Goal: Information Seeking & Learning: Learn about a topic

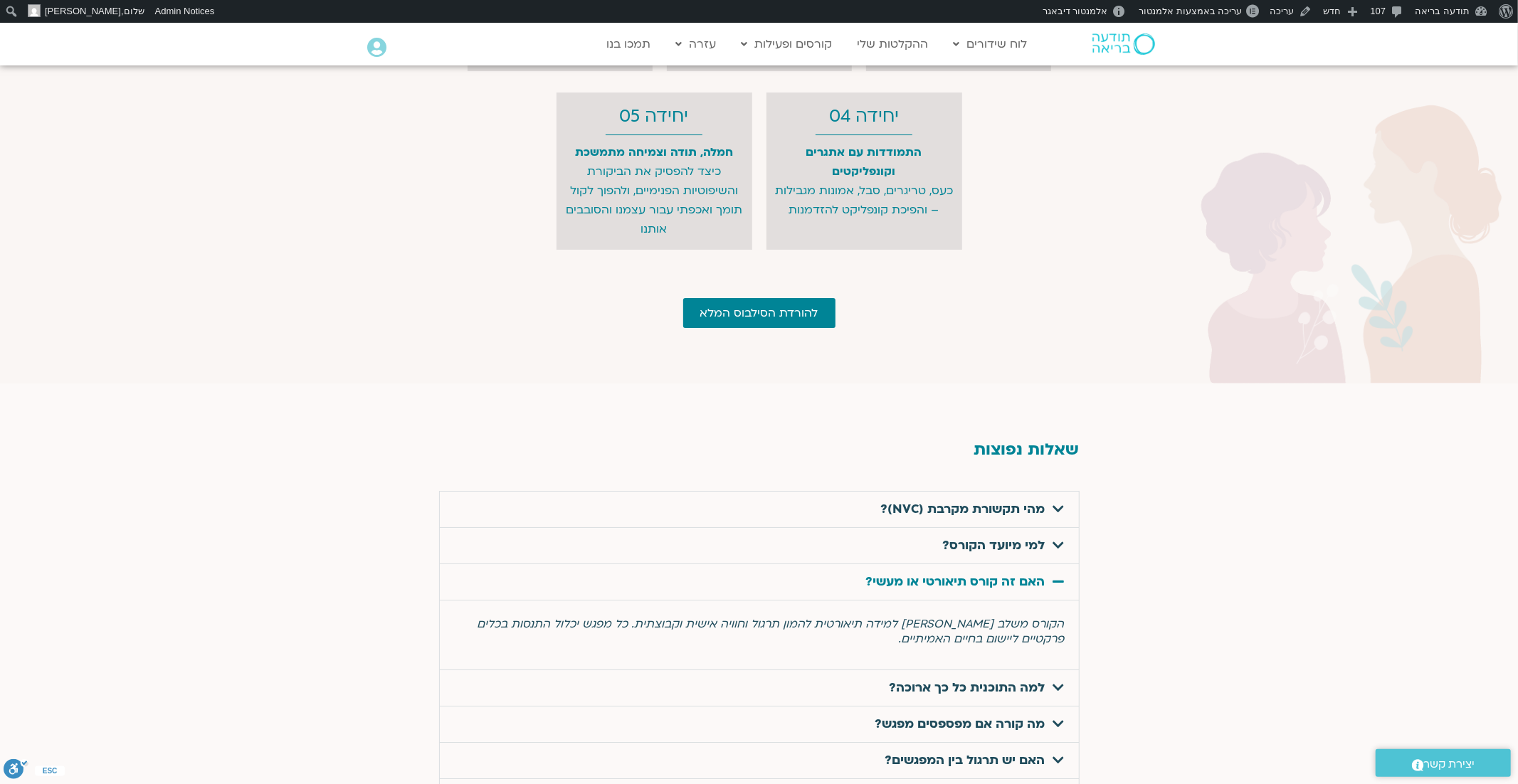
scroll to position [4266, 0]
click at [1056, 539] on icon at bounding box center [1059, 546] width 11 height 13
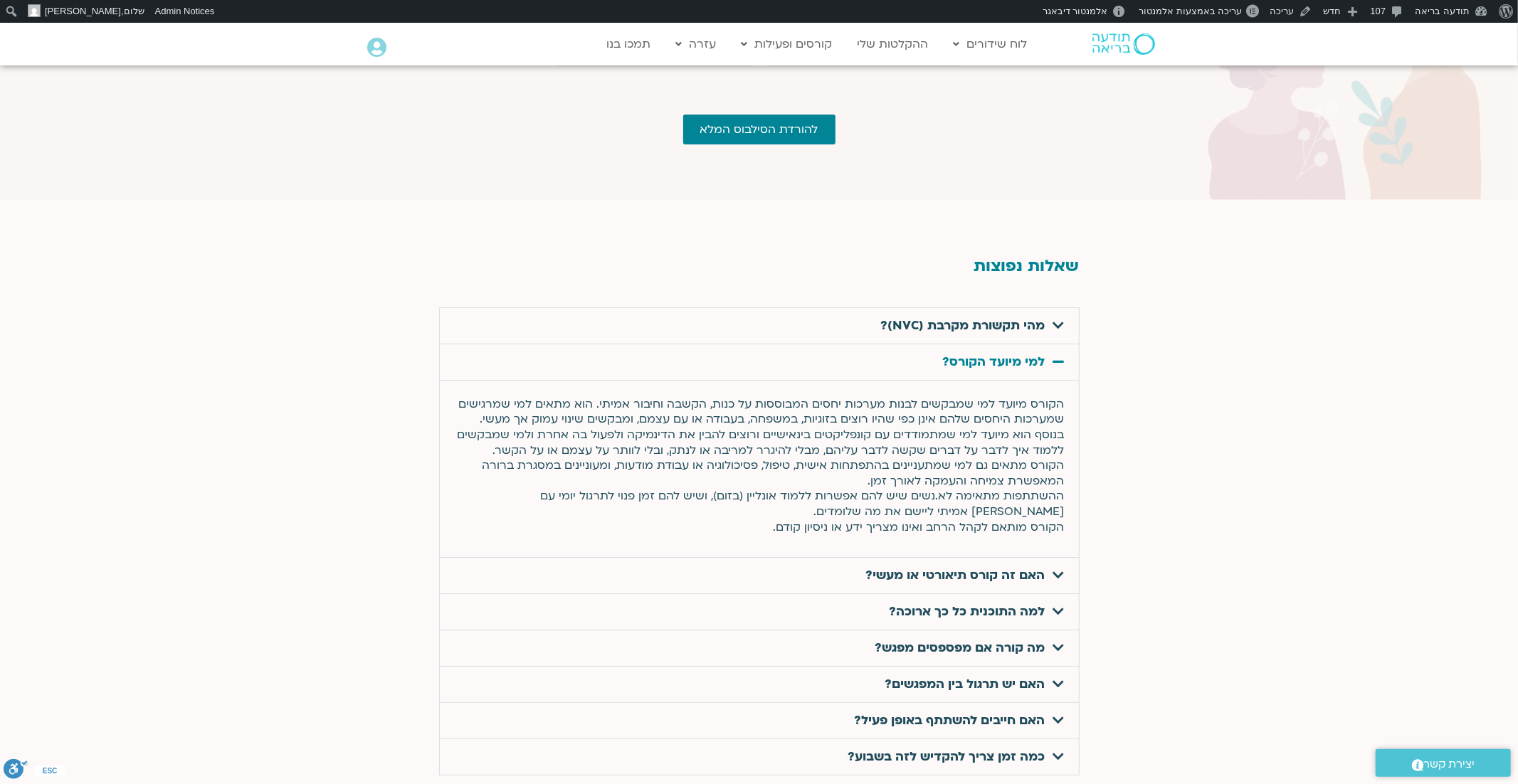
scroll to position [4478, 0]
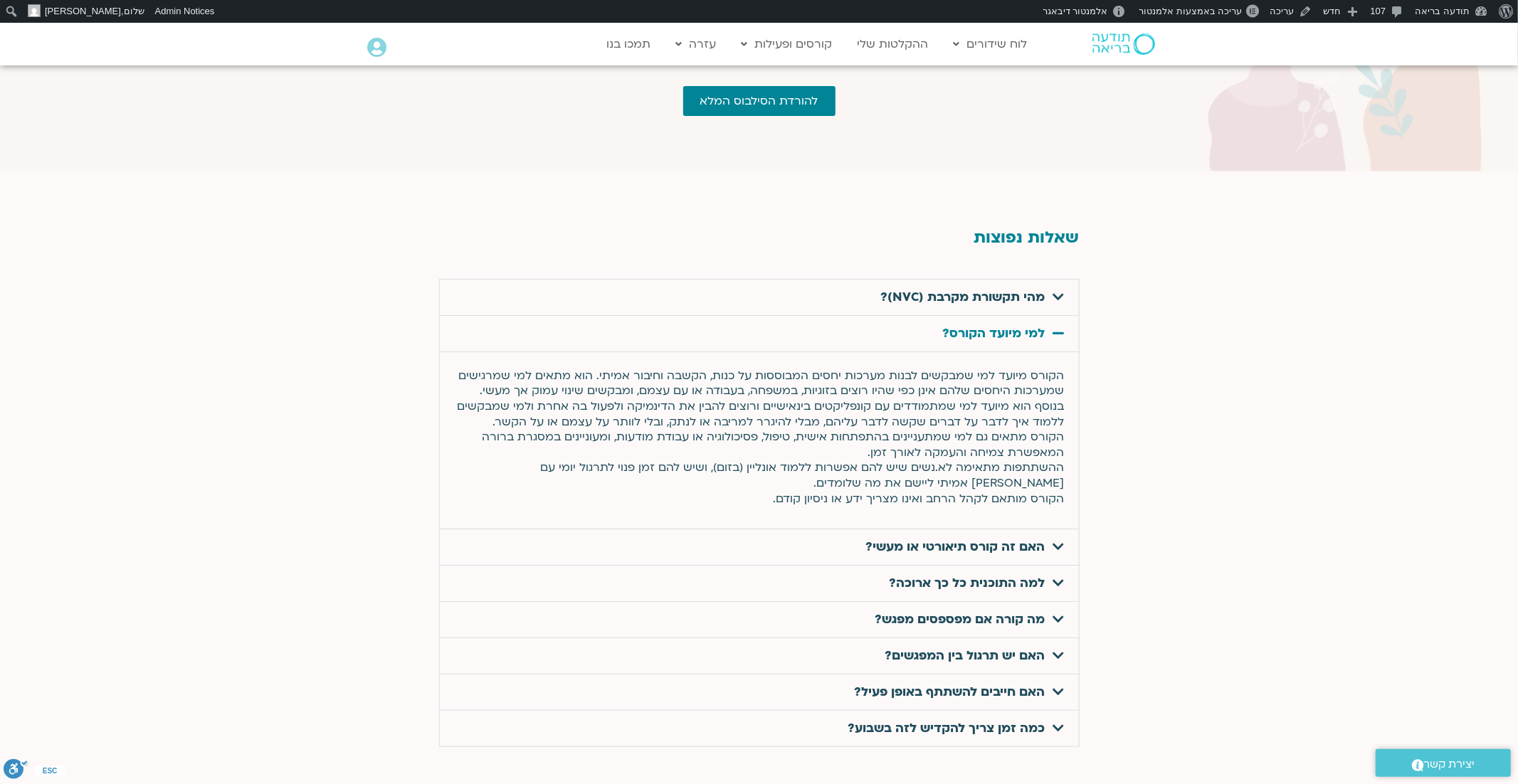
click at [1057, 540] on icon at bounding box center [1059, 546] width 11 height 13
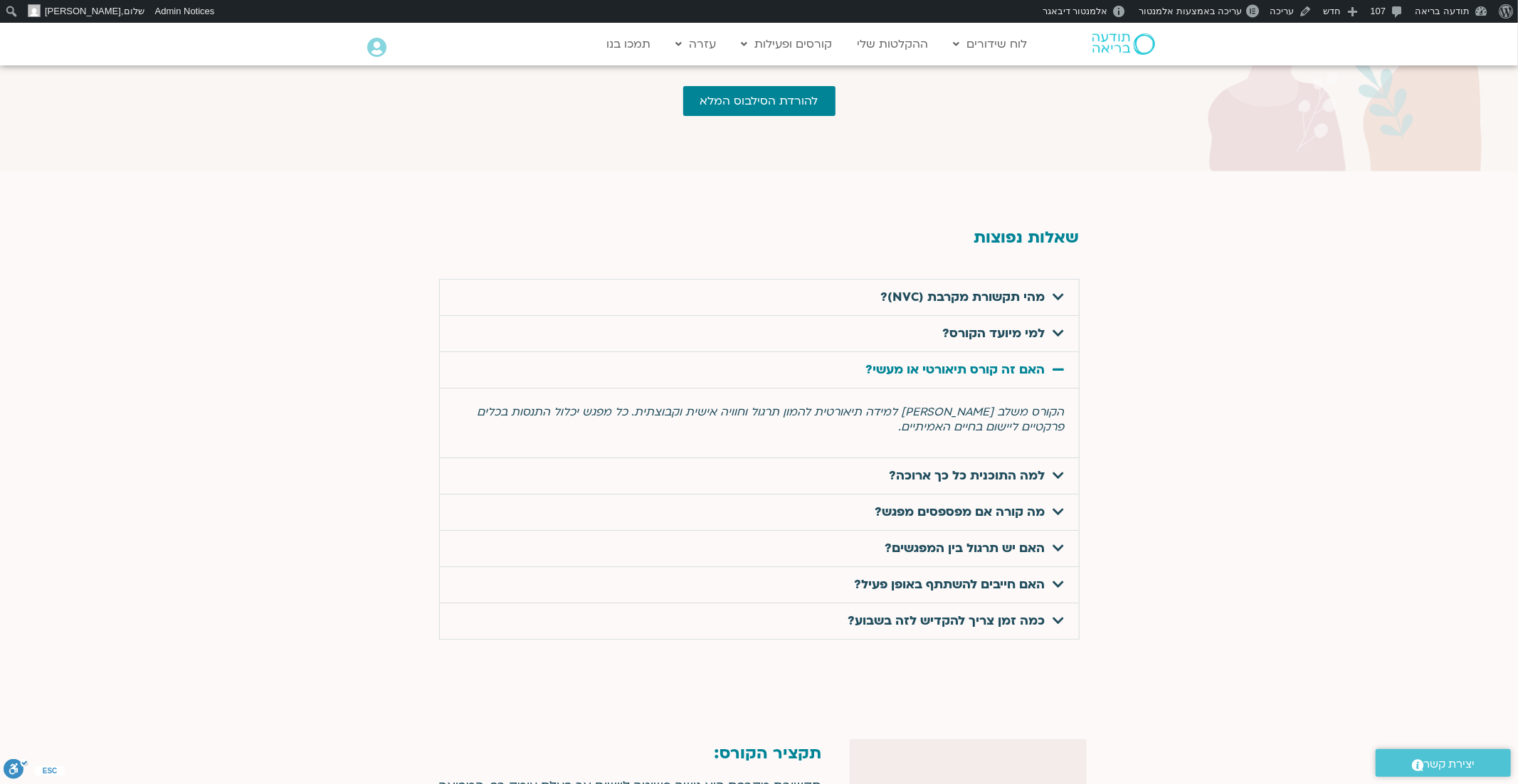
click at [1057, 469] on icon at bounding box center [1059, 476] width 11 height 13
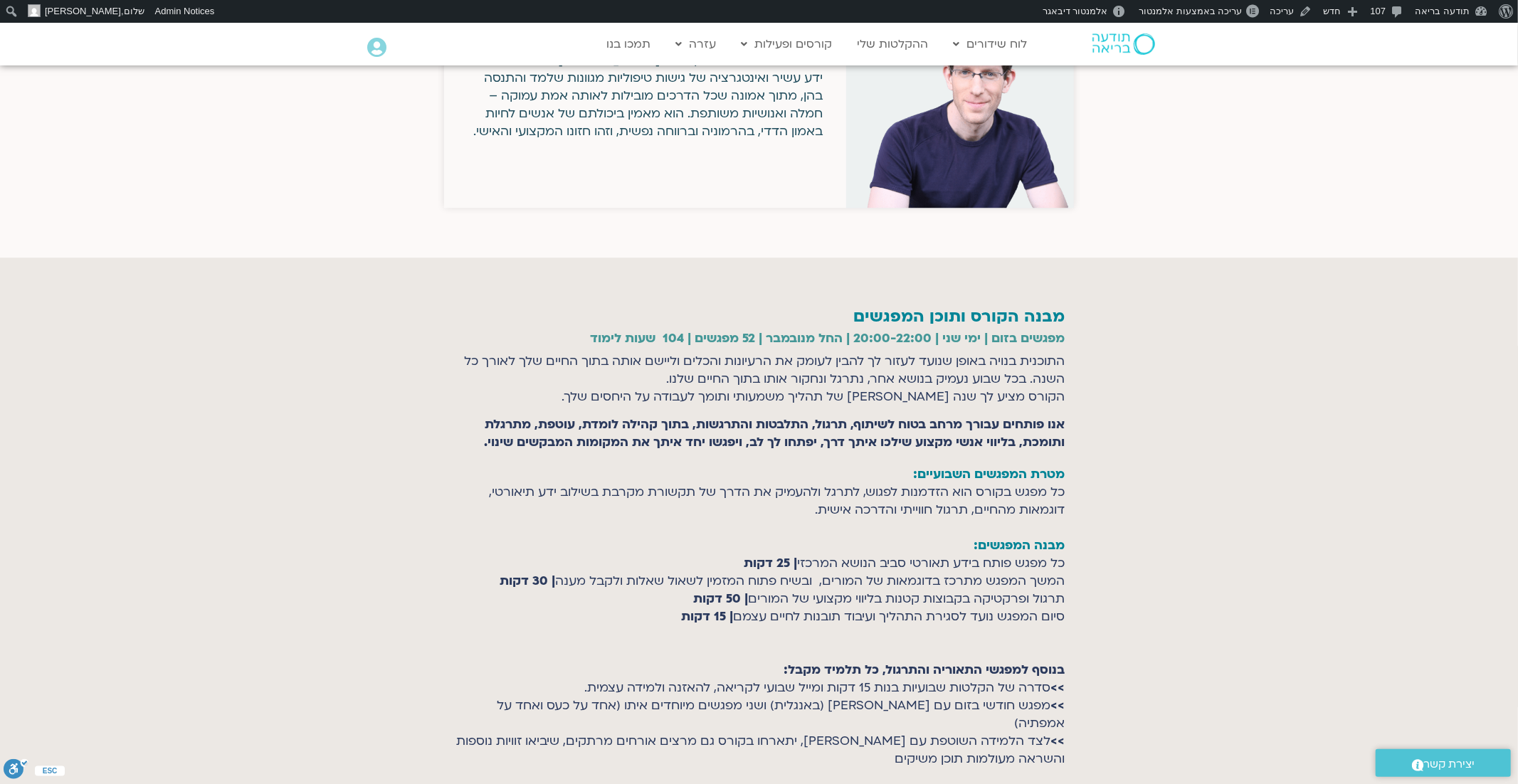
scroll to position [3270, 0]
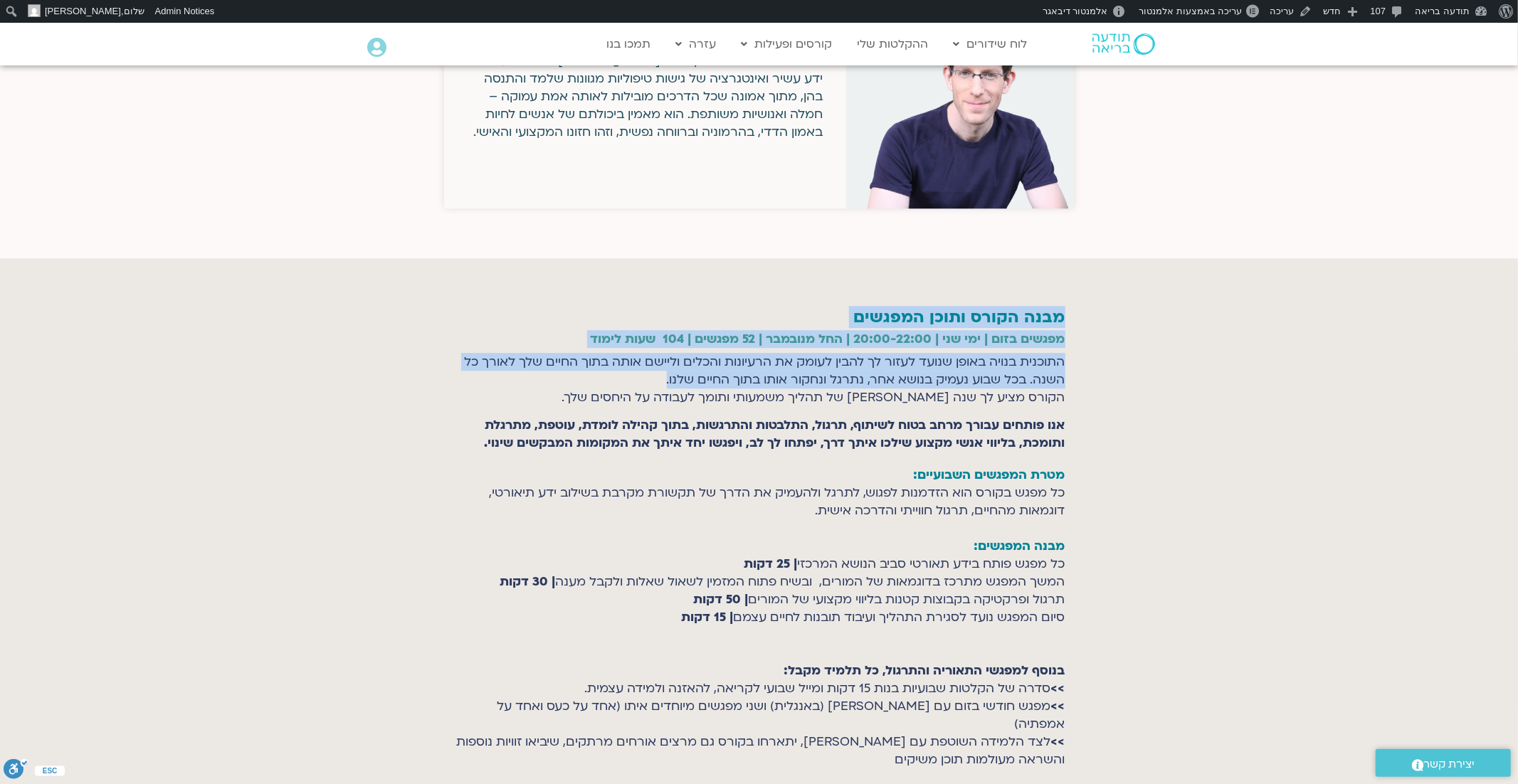
drag, startPoint x: 1067, startPoint y: 323, endPoint x: 648, endPoint y: 339, distance: 419.3
click at [648, 338] on section "מבנה הקורס ותוכן המפגשים מפגשים בזום | ימי שני | 20:00-22:00 | החל מנובמבר | 52…" at bounding box center [759, 540] width 1518 height 563
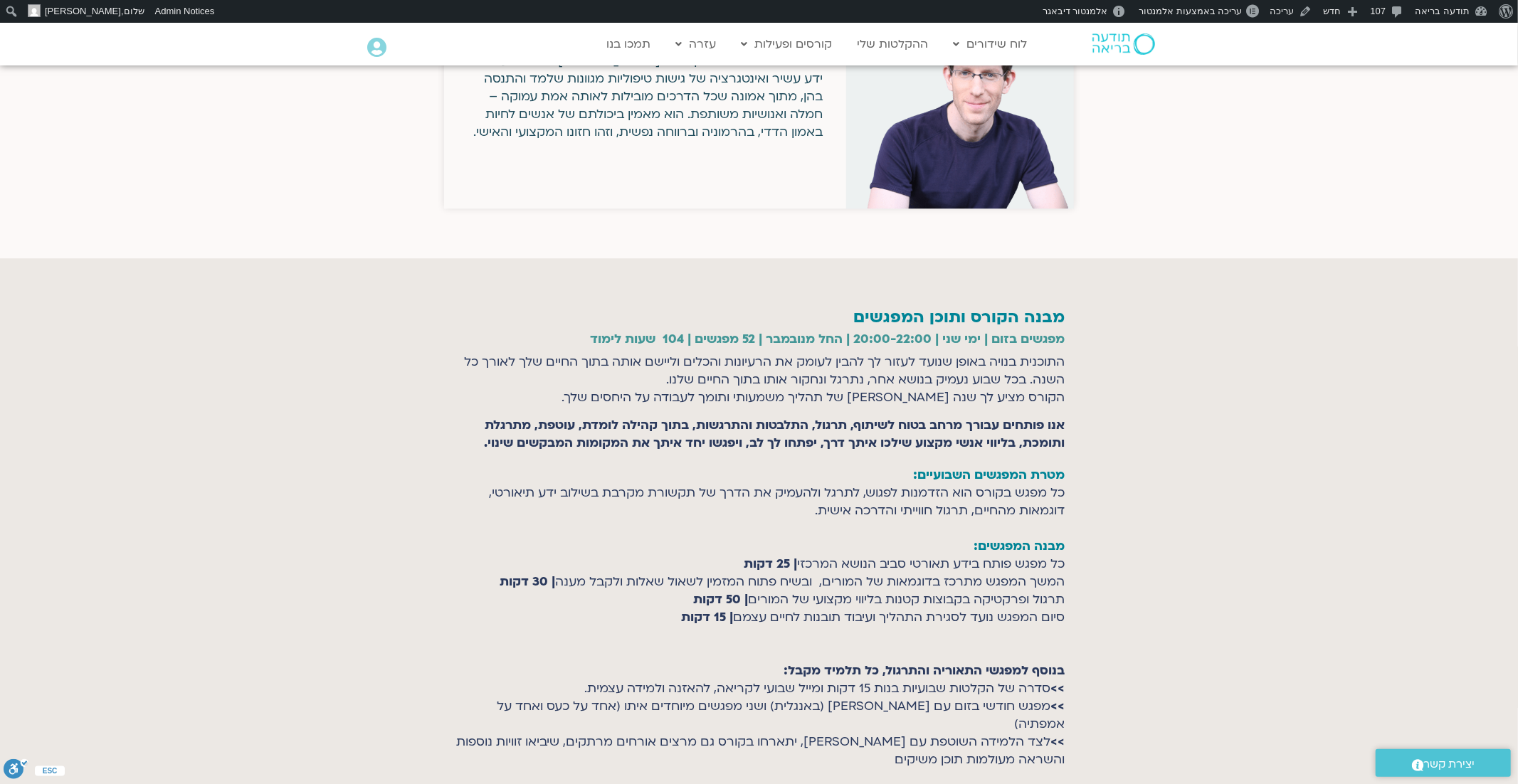
click at [648, 353] on p "התוכנית בנויה באופן שנועד לעזור לך להבין לעומק את הרעיונות והכלים וליישם אותה ב…" at bounding box center [759, 379] width 612 height 54
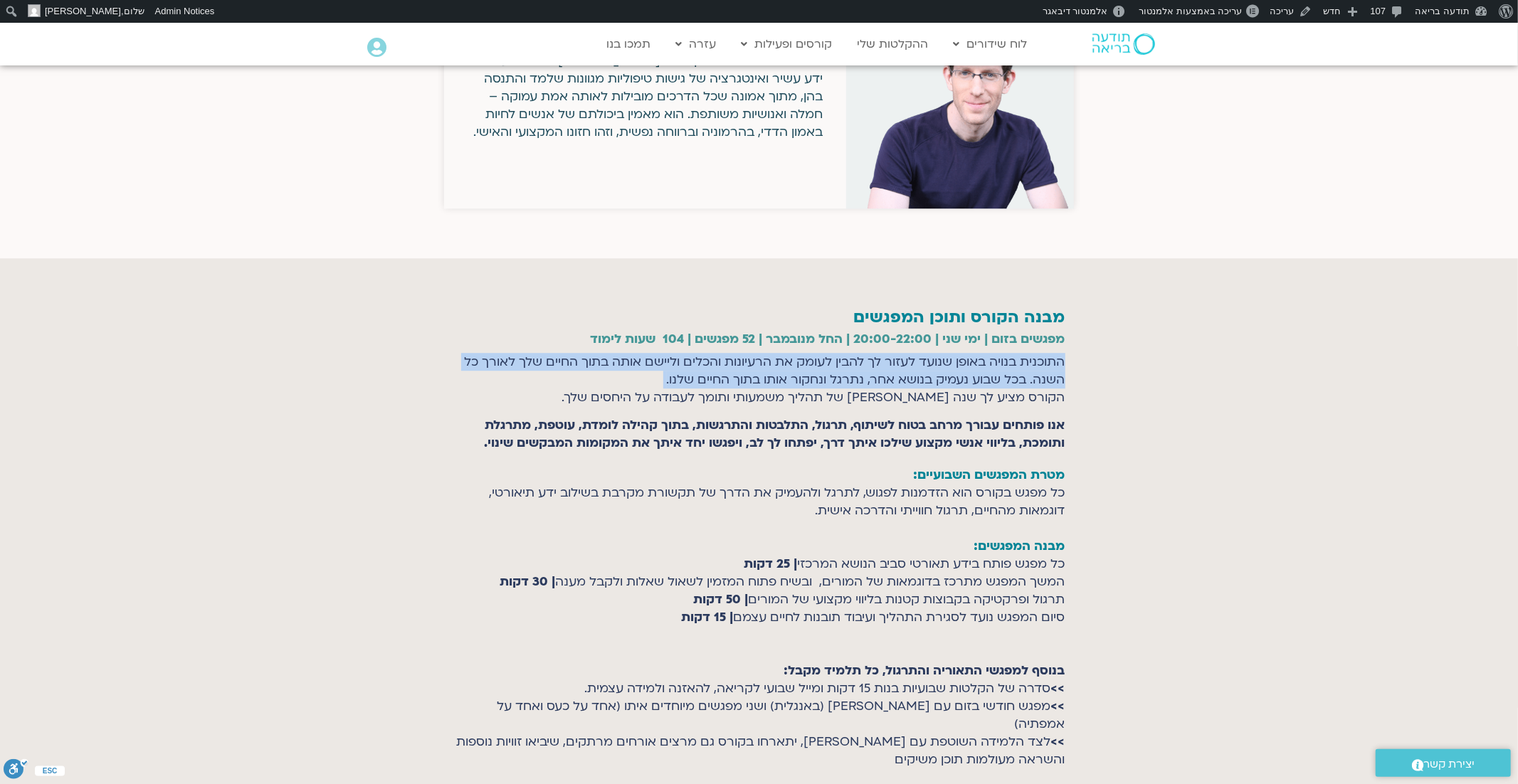
drag, startPoint x: 648, startPoint y: 339, endPoint x: 1064, endPoint y: 328, distance: 416.1
click at [1064, 353] on p "התוכנית בנויה באופן שנועד לעזור לך להבין לעומק את הרעיונות והכלים וליישם אותה ב…" at bounding box center [759, 379] width 612 height 54
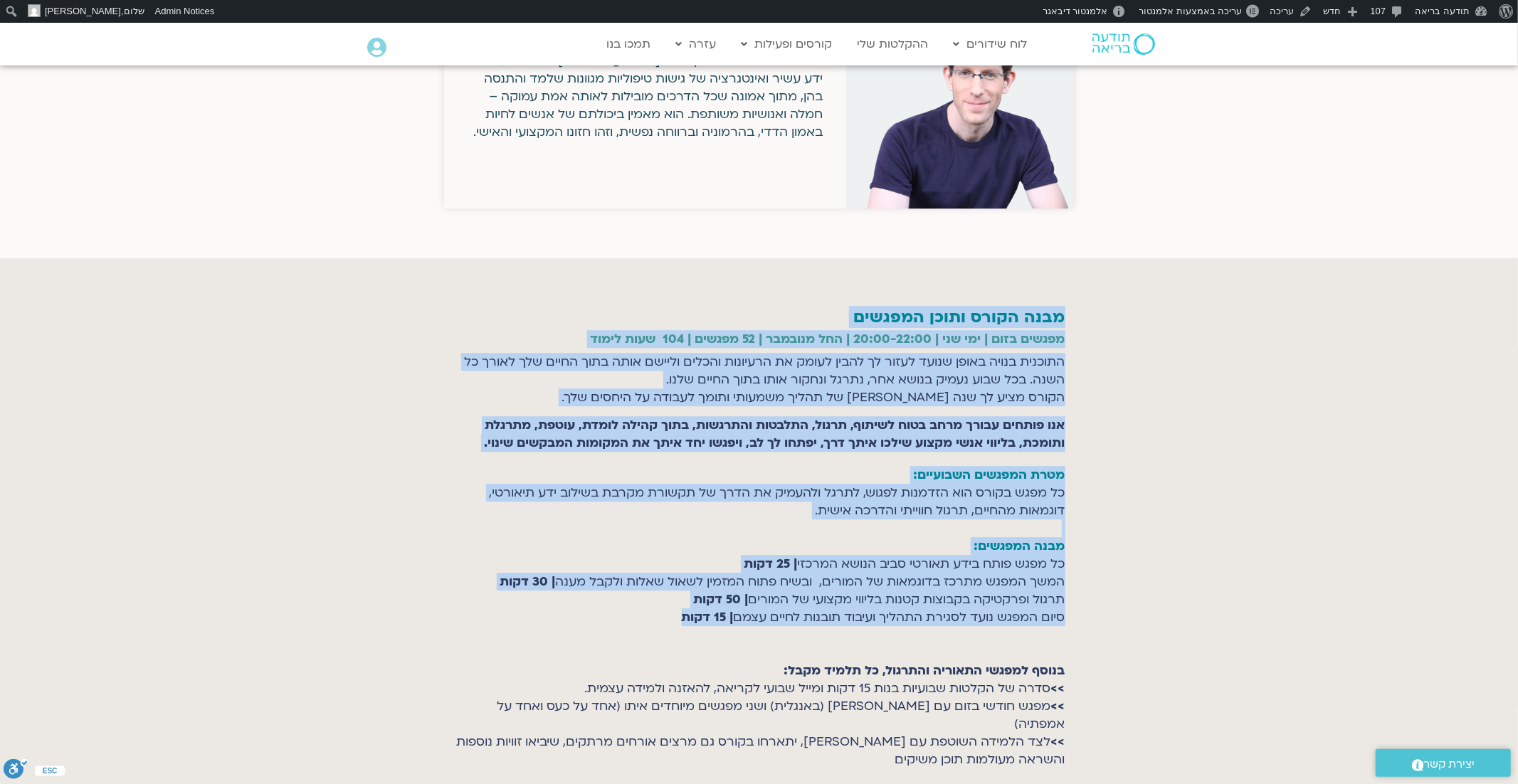
drag, startPoint x: 1070, startPoint y: 381, endPoint x: 643, endPoint y: 575, distance: 469.0
click at [643, 575] on section "מבנה הקורס ותוכן המפגשים מפגשים בזום | ימי שני | 20:00-22:00 | החל מנובמבר | 52…" at bounding box center [759, 540] width 1518 height 563
copy section "lore ipsum dolor sitamet consec adip | eli sed | 40:50-50:76 | doe tempori | 66…"
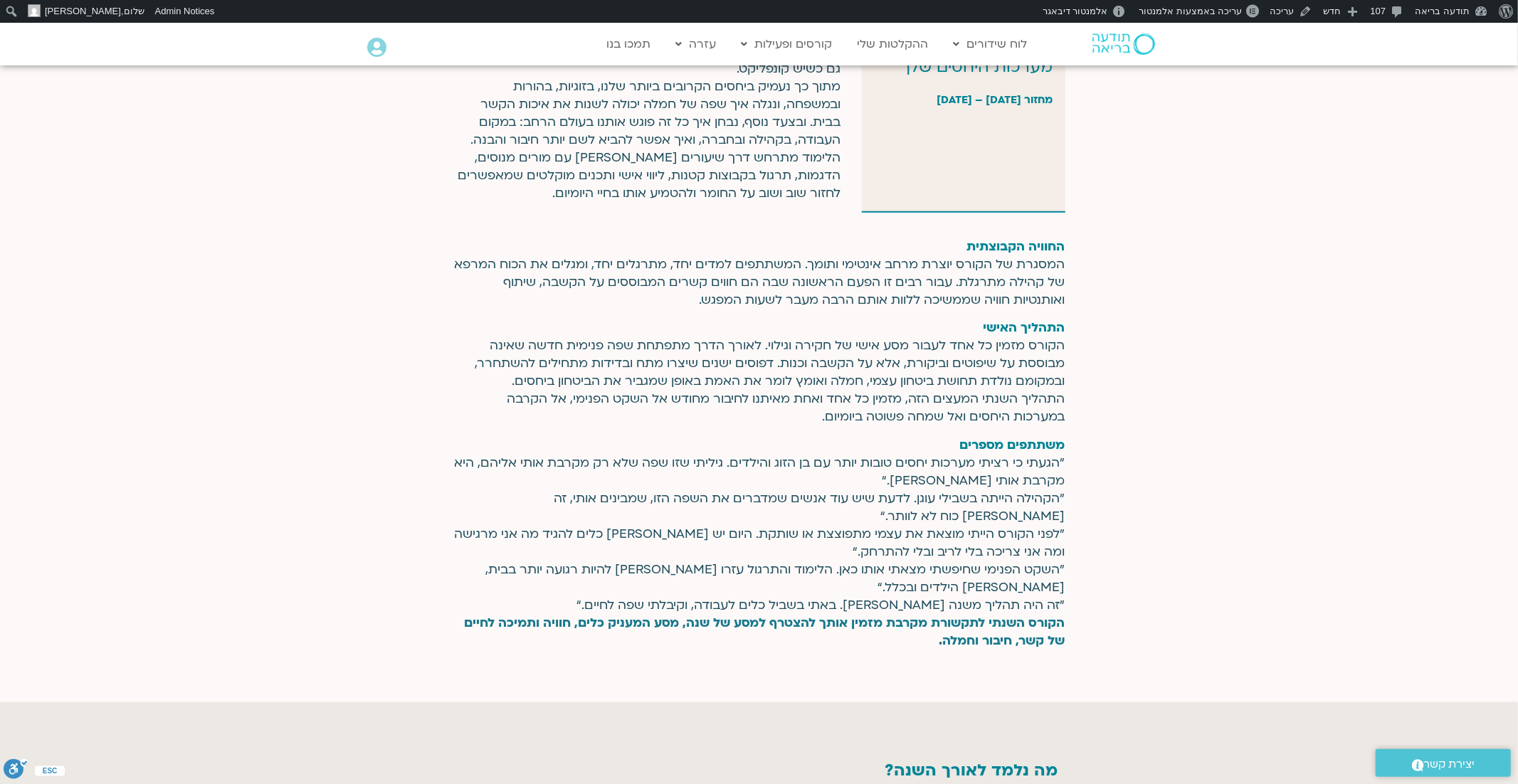
scroll to position [1020, 0]
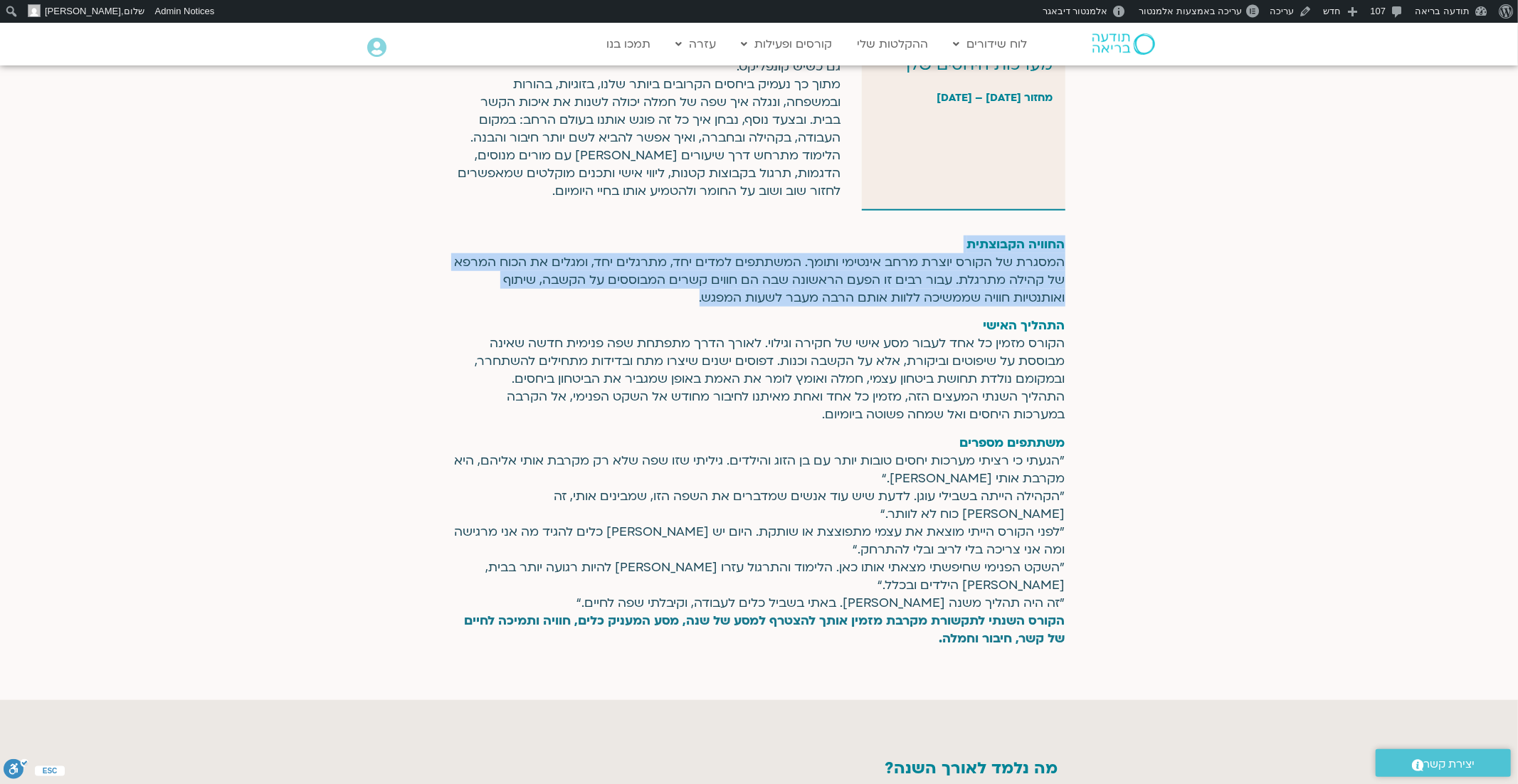
drag, startPoint x: 1068, startPoint y: 242, endPoint x: 653, endPoint y: 313, distance: 421.0
click at [652, 313] on section "החוויה הקבוצתית המסגרת של הקורס יוצרת מרחב אינטימי ותומך. המשתתפים למדים יחד, מ…" at bounding box center [759, 459] width 1518 height 483
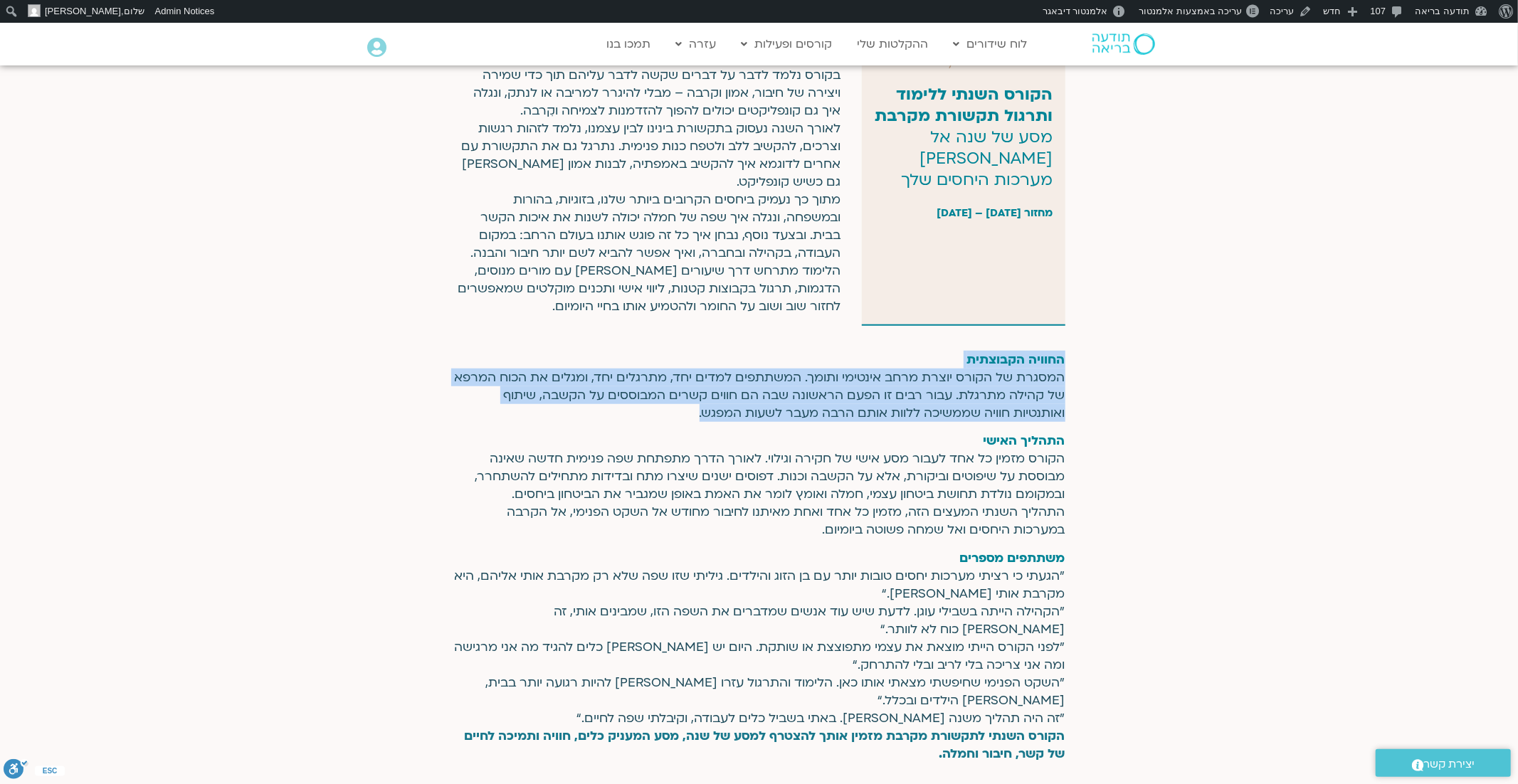
scroll to position [905, 0]
copy section "החוויה הקבוצתית המסגרת של הקורס יוצרת מרחב אינטימי ותומך. המשתתפים למדים יחד, מ…"
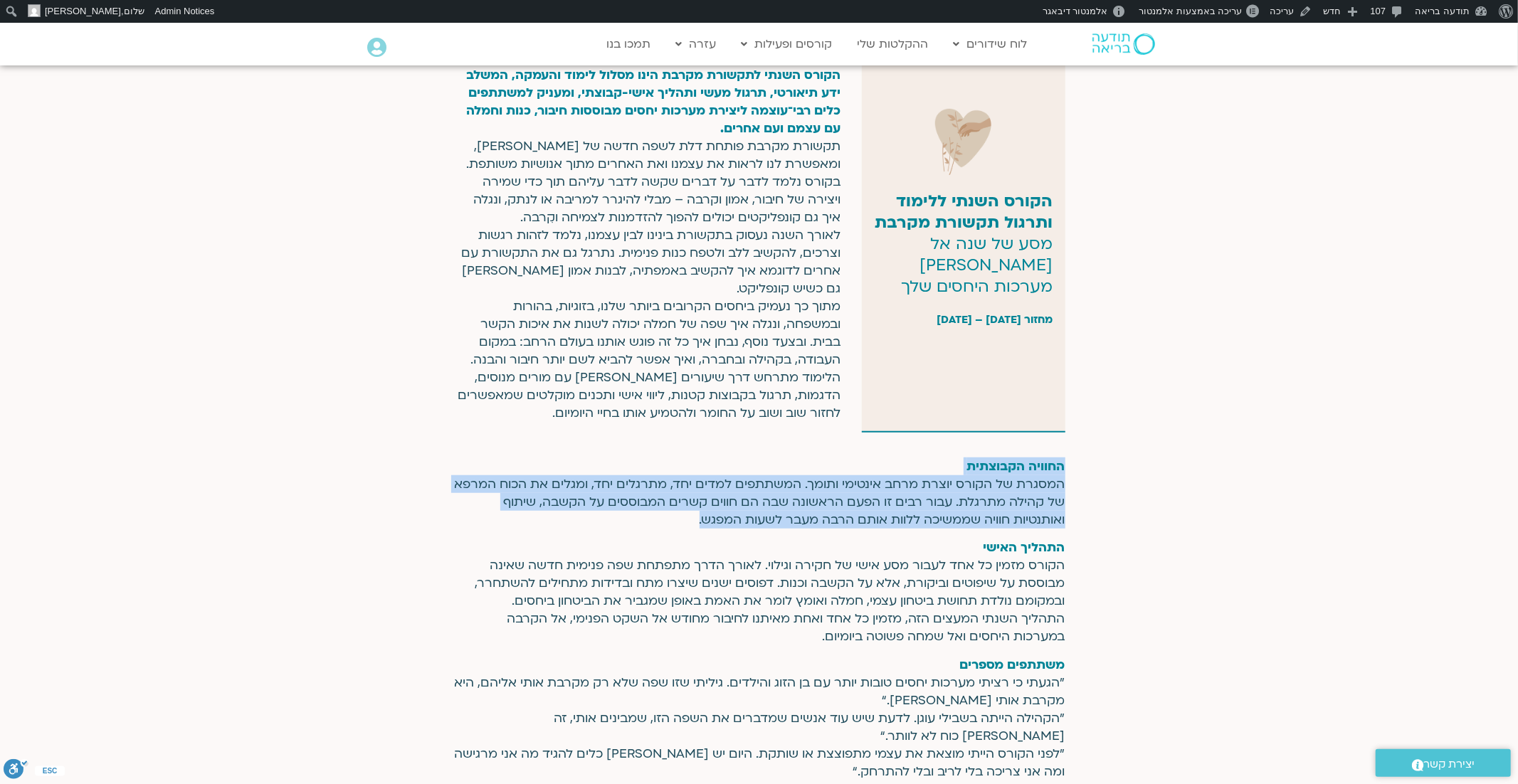
scroll to position [784, 0]
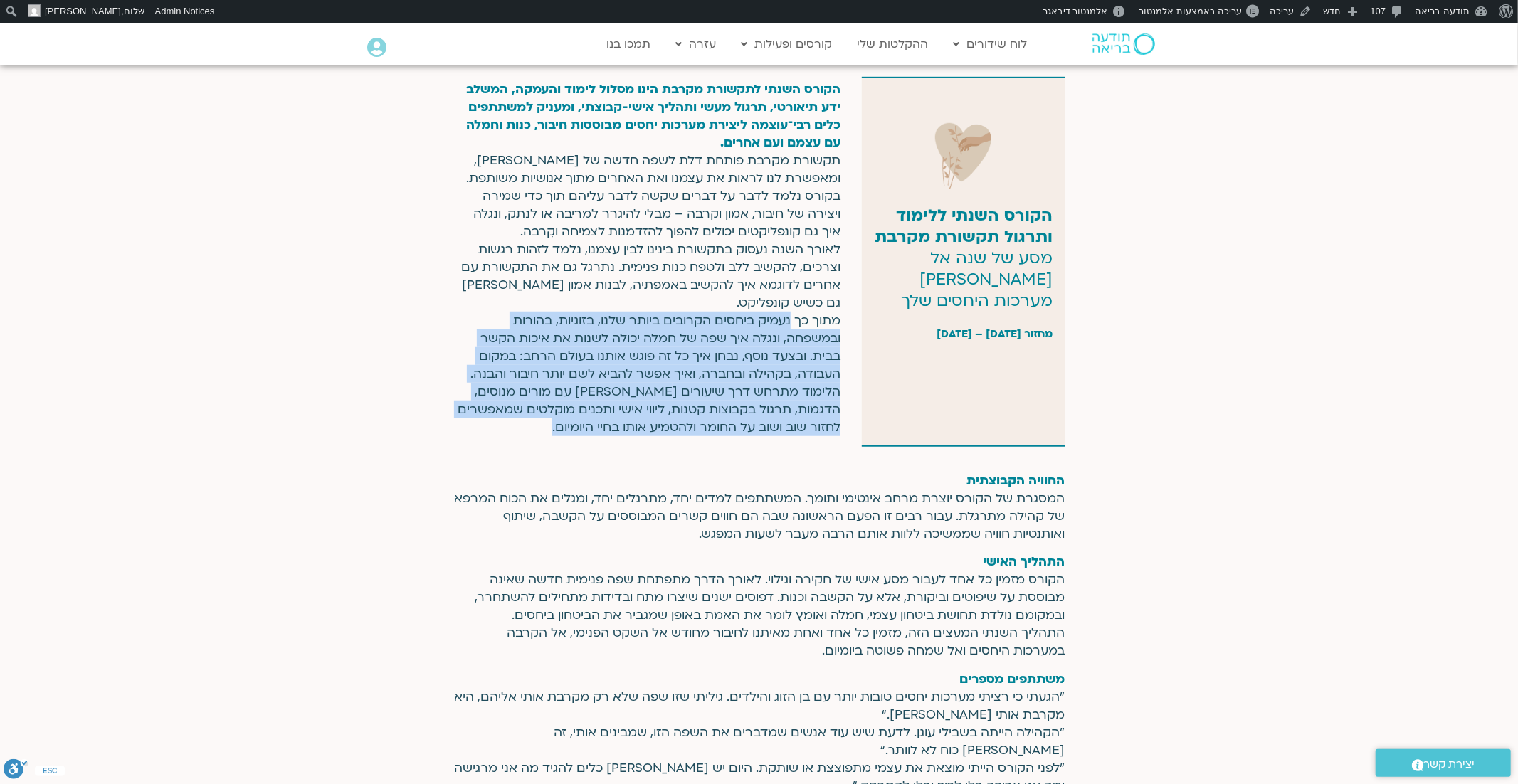
drag, startPoint x: 790, startPoint y: 319, endPoint x: 586, endPoint y: 463, distance: 249.7
copy div "נעמיק ביחסים הקרובים ביותר שלנו, בזוגיות, בהורות ובמשפחה, ונגלה איך שפה של חמלה…"
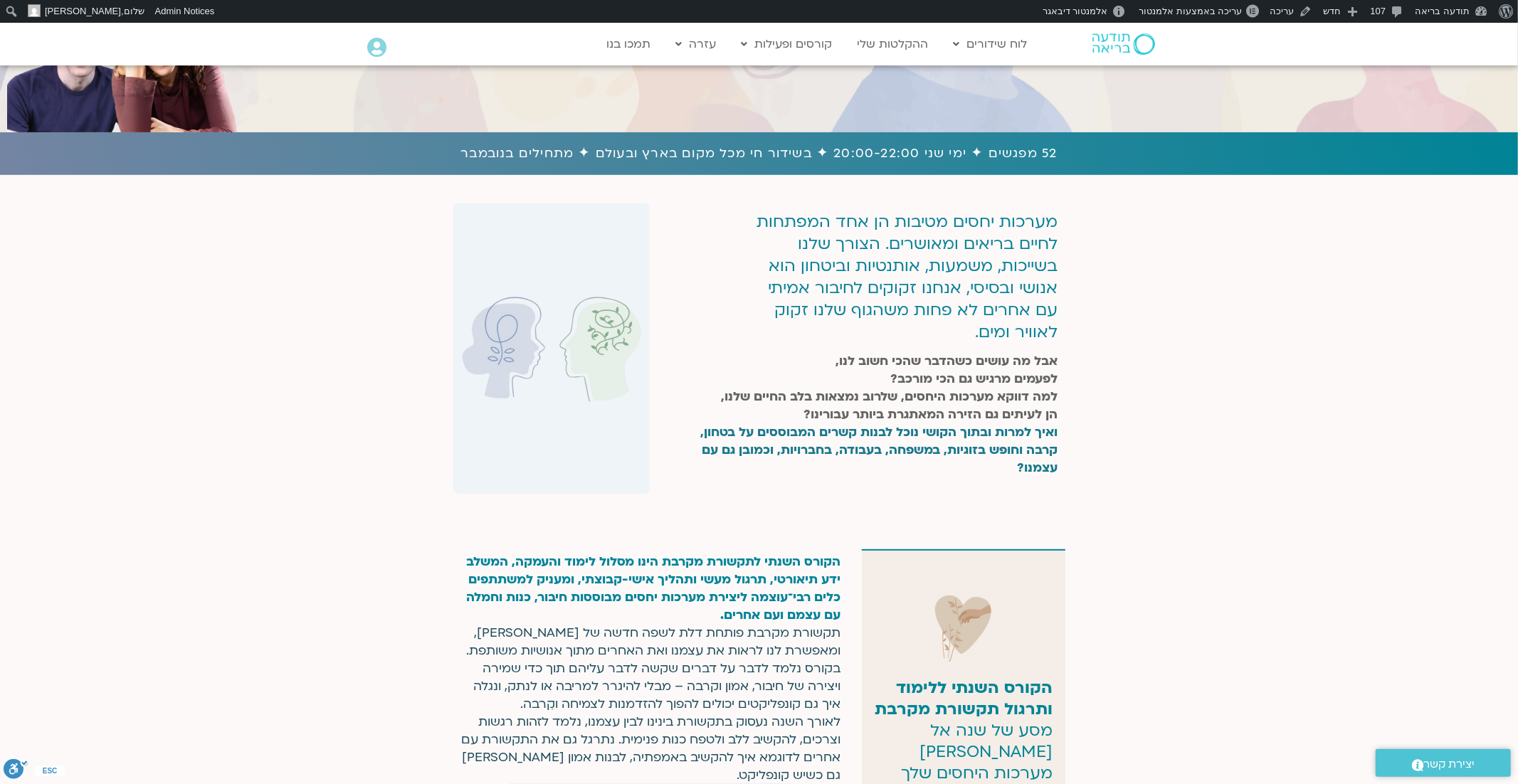
scroll to position [235, 0]
